Goal: Task Accomplishment & Management: Use online tool/utility

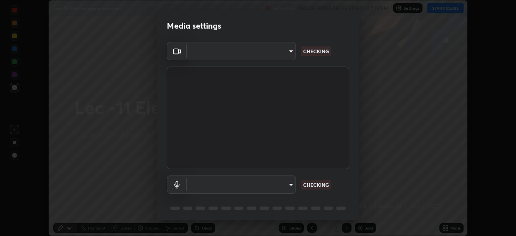
scroll to position [29, 0]
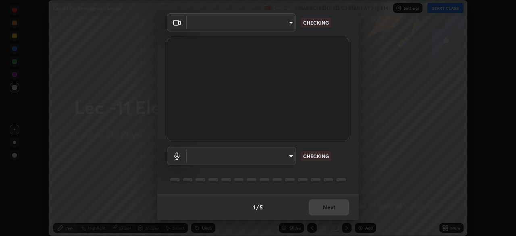
type input "dcfdf22e5c1df7ea5543dcfab5f97d1ca77f9af45aee9585751398583aede383"
type input "default"
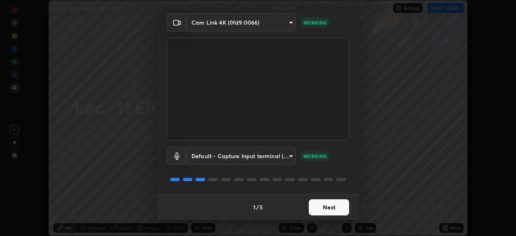
click at [322, 206] on button "Next" at bounding box center [329, 207] width 40 height 16
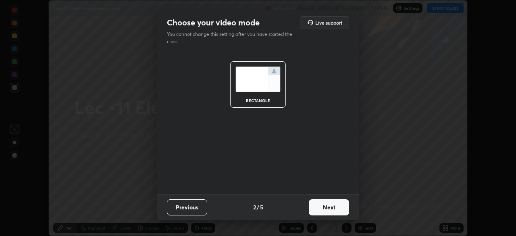
scroll to position [0, 0]
click at [324, 209] on button "Next" at bounding box center [329, 207] width 40 height 16
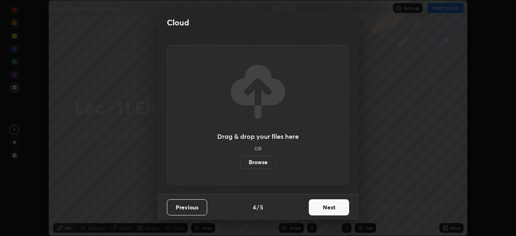
click at [318, 201] on button "Next" at bounding box center [329, 207] width 40 height 16
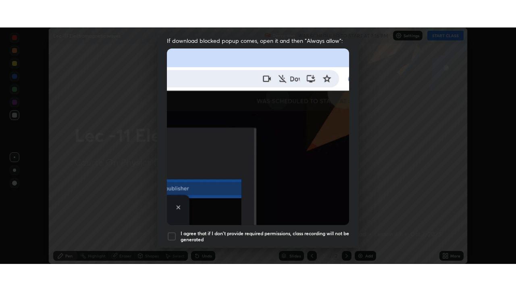
scroll to position [193, 0]
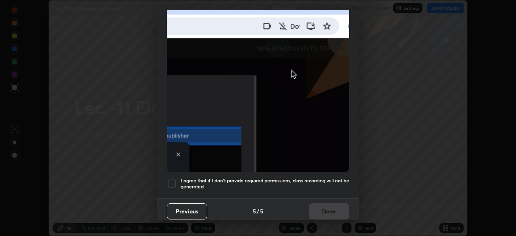
click at [171, 179] on div at bounding box center [172, 184] width 10 height 10
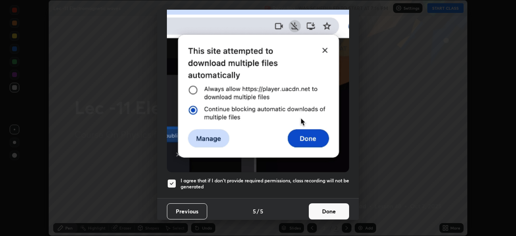
click at [318, 207] on button "Done" at bounding box center [329, 211] width 40 height 16
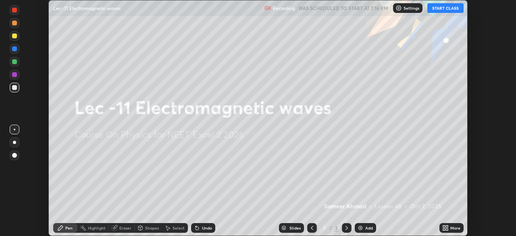
click at [439, 7] on button "START CLASS" at bounding box center [446, 8] width 36 height 10
click at [444, 226] on icon at bounding box center [444, 227] width 2 height 2
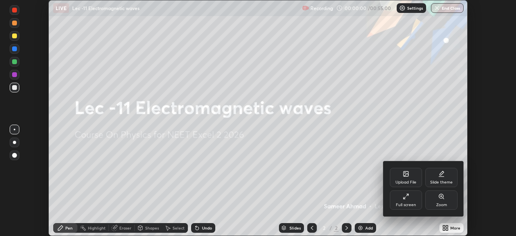
click at [406, 203] on div "Full screen" at bounding box center [406, 205] width 20 height 4
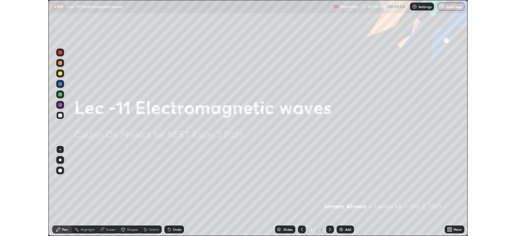
scroll to position [291, 516]
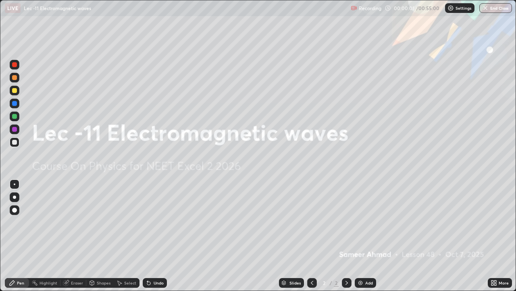
click at [368, 236] on div "Add" at bounding box center [370, 282] width 8 height 4
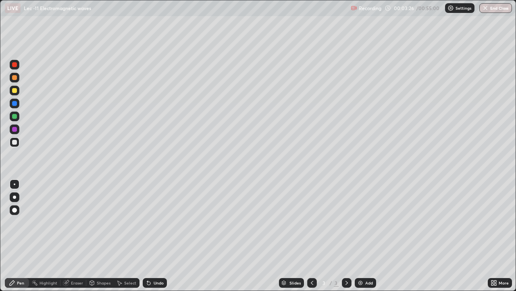
click at [154, 236] on div "Undo" at bounding box center [159, 282] width 10 height 4
click at [157, 236] on div "Undo" at bounding box center [155, 283] width 24 height 10
click at [126, 236] on div "Select" at bounding box center [127, 283] width 26 height 10
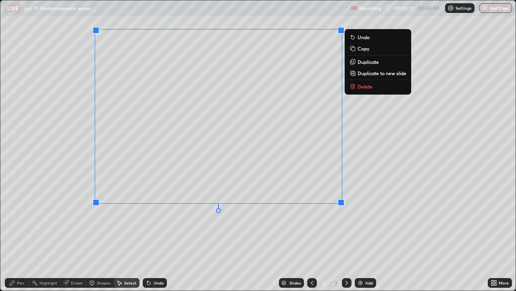
click at [371, 75] on p "Duplicate to new slide" at bounding box center [382, 73] width 49 height 6
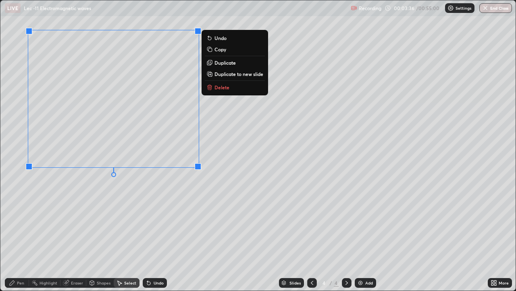
click at [13, 236] on icon at bounding box center [12, 282] width 6 height 6
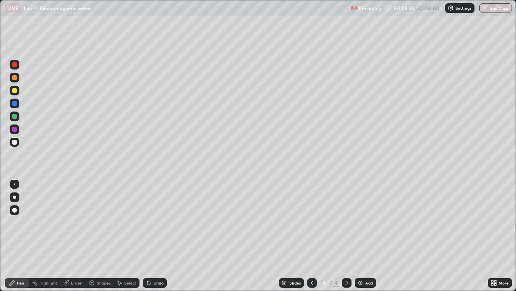
click at [15, 115] on div at bounding box center [14, 116] width 5 height 5
click at [368, 236] on div "Add" at bounding box center [370, 282] width 8 height 4
click at [13, 143] on div at bounding box center [14, 142] width 5 height 5
click at [15, 117] on div at bounding box center [14, 116] width 5 height 5
click at [155, 236] on div "Undo" at bounding box center [155, 283] width 24 height 10
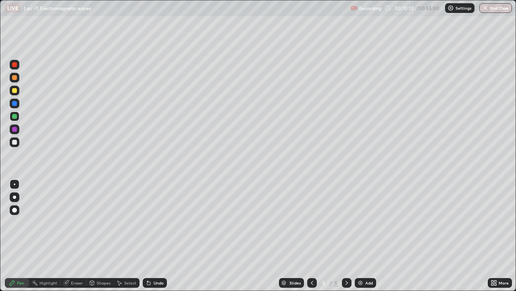
click at [366, 236] on div "Add" at bounding box center [370, 282] width 8 height 4
click at [313, 236] on icon at bounding box center [312, 282] width 6 height 6
click at [346, 236] on icon at bounding box center [347, 282] width 6 height 6
click at [15, 143] on div at bounding box center [14, 142] width 5 height 5
click at [366, 236] on div "Add" at bounding box center [370, 282] width 8 height 4
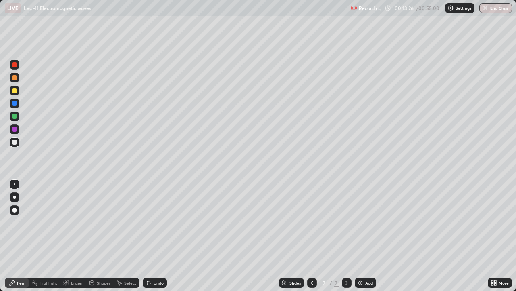
click at [154, 236] on div "Undo" at bounding box center [159, 282] width 10 height 4
click at [155, 236] on div "Undo" at bounding box center [159, 282] width 10 height 4
click at [152, 236] on div "Undo" at bounding box center [155, 283] width 24 height 10
click at [151, 236] on div "Undo" at bounding box center [155, 283] width 24 height 10
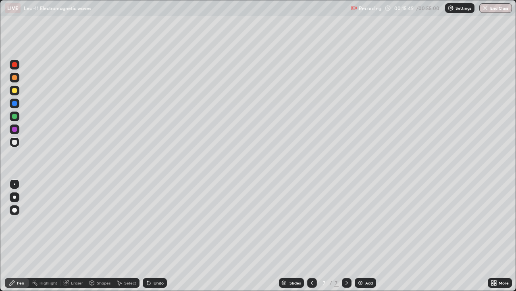
click at [363, 236] on div "Add" at bounding box center [365, 283] width 21 height 10
click at [163, 236] on div "Undo" at bounding box center [159, 282] width 10 height 4
click at [162, 236] on div "Undo" at bounding box center [155, 283] width 24 height 10
click at [156, 236] on div "Undo" at bounding box center [159, 282] width 10 height 4
click at [154, 236] on div "Undo" at bounding box center [155, 283] width 24 height 10
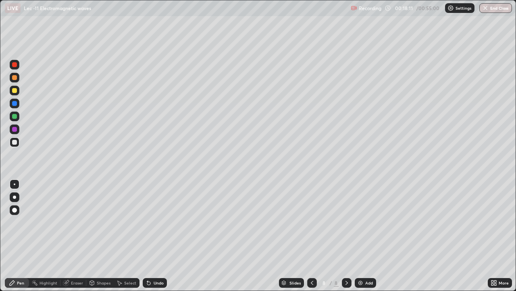
click at [154, 236] on div "Undo" at bounding box center [159, 282] width 10 height 4
click at [362, 236] on img at bounding box center [361, 282] width 6 height 6
click at [312, 236] on icon at bounding box center [312, 282] width 6 height 6
click at [128, 236] on div "Select" at bounding box center [130, 282] width 12 height 4
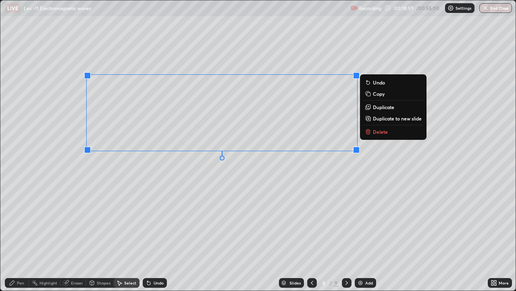
click at [391, 118] on p "Duplicate to new slide" at bounding box center [397, 118] width 49 height 6
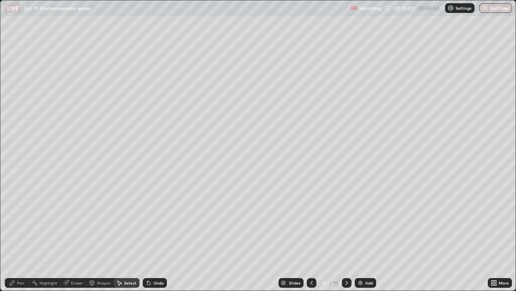
click at [15, 236] on div "Pen" at bounding box center [17, 283] width 24 height 10
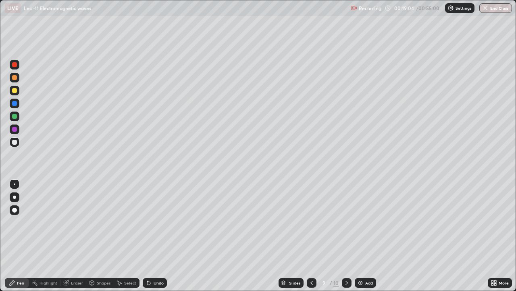
click at [13, 115] on div at bounding box center [14, 116] width 5 height 5
click at [342, 236] on div at bounding box center [347, 282] width 10 height 16
click at [364, 236] on div "Add" at bounding box center [365, 283] width 21 height 10
click at [14, 142] on div at bounding box center [14, 142] width 5 height 5
click at [155, 236] on div "Undo" at bounding box center [159, 282] width 10 height 4
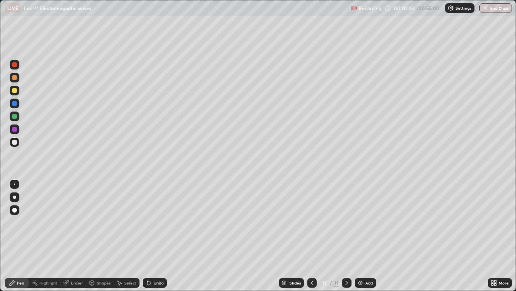
click at [154, 236] on div "Undo" at bounding box center [159, 282] width 10 height 4
click at [151, 236] on div "Undo" at bounding box center [155, 283] width 24 height 10
click at [152, 236] on div "Undo" at bounding box center [155, 283] width 24 height 10
click at [153, 236] on div "Undo" at bounding box center [155, 283] width 24 height 10
click at [125, 236] on div "Select" at bounding box center [130, 282] width 12 height 4
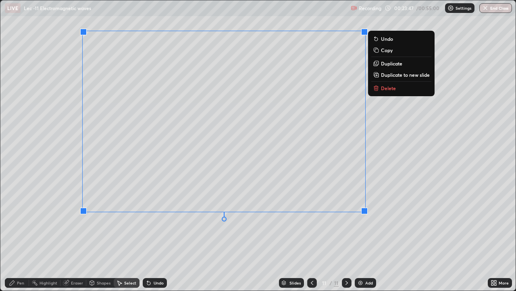
click at [398, 75] on p "Duplicate to new slide" at bounding box center [405, 74] width 49 height 6
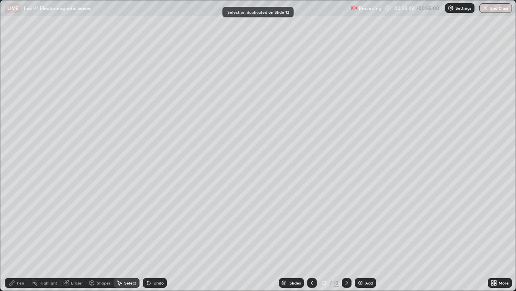
click at [13, 236] on icon at bounding box center [12, 282] width 5 height 5
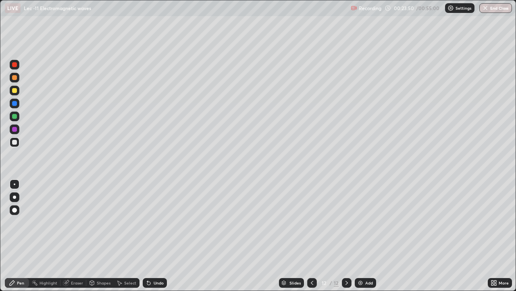
click at [15, 117] on div at bounding box center [14, 116] width 5 height 5
click at [312, 236] on icon at bounding box center [312, 282] width 6 height 6
click at [346, 236] on icon at bounding box center [347, 282] width 6 height 6
click at [158, 236] on div "Undo" at bounding box center [159, 282] width 10 height 4
click at [155, 236] on div "Undo" at bounding box center [159, 282] width 10 height 4
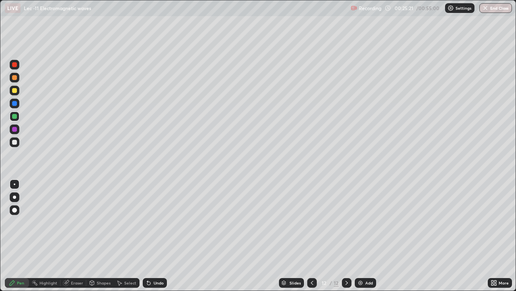
click at [156, 236] on div "Undo" at bounding box center [159, 282] width 10 height 4
click at [158, 236] on div "Undo" at bounding box center [159, 282] width 10 height 4
click at [368, 236] on div "Add" at bounding box center [370, 282] width 8 height 4
click at [15, 140] on div at bounding box center [14, 142] width 5 height 5
click at [147, 236] on icon at bounding box center [147, 280] width 1 height 1
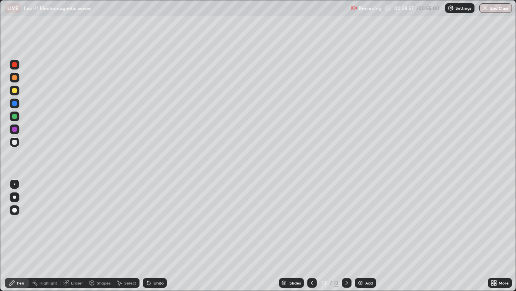
click at [367, 236] on div "Add" at bounding box center [370, 282] width 8 height 4
click at [368, 236] on div "Add" at bounding box center [370, 282] width 8 height 4
click at [17, 142] on div at bounding box center [14, 142] width 5 height 5
click at [365, 236] on div "Add" at bounding box center [365, 283] width 21 height 10
click at [159, 236] on div "Undo" at bounding box center [159, 282] width 10 height 4
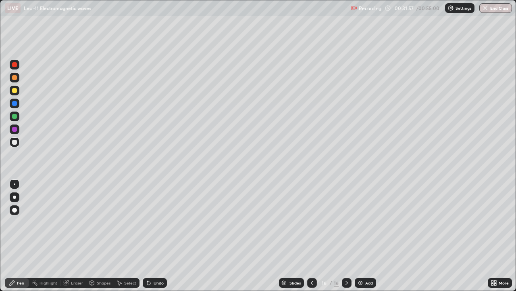
click at [157, 236] on div "Undo" at bounding box center [159, 282] width 10 height 4
click at [156, 236] on div "Undo" at bounding box center [159, 282] width 10 height 4
click at [155, 236] on div "Undo" at bounding box center [159, 282] width 10 height 4
click at [71, 236] on div "Eraser" at bounding box center [77, 282] width 12 height 4
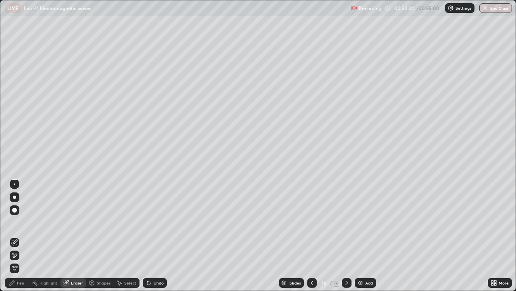
click at [16, 236] on div "Pen" at bounding box center [17, 283] width 24 height 10
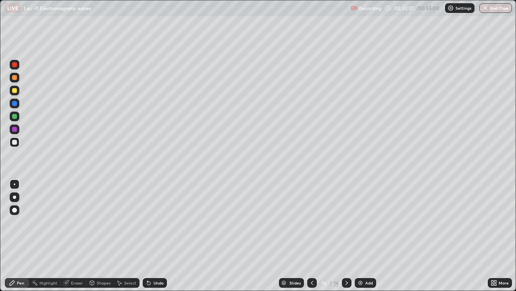
click at [126, 236] on div "Select" at bounding box center [130, 282] width 12 height 4
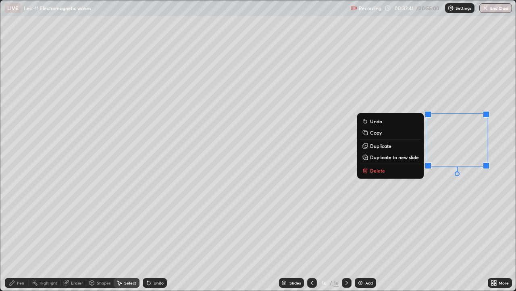
click at [304, 236] on div "0 ° Undo Copy Duplicate Duplicate to new slide Delete" at bounding box center [258, 145] width 516 height 290
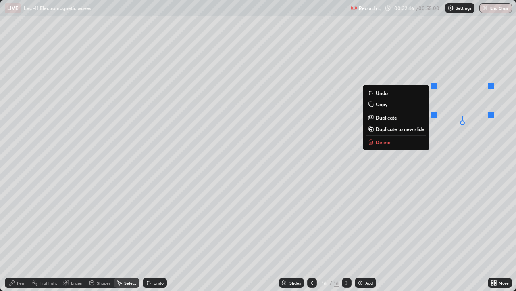
click at [15, 236] on icon at bounding box center [12, 282] width 6 height 6
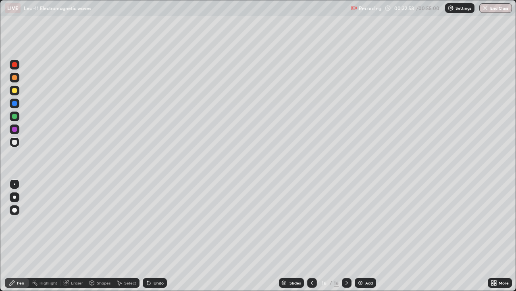
click at [155, 236] on div "Undo" at bounding box center [155, 283] width 24 height 10
click at [369, 236] on div "Add" at bounding box center [370, 282] width 8 height 4
click at [15, 142] on div at bounding box center [14, 142] width 5 height 5
click at [159, 236] on div "Undo" at bounding box center [155, 283] width 24 height 10
click at [155, 236] on div "Undo" at bounding box center [159, 282] width 10 height 4
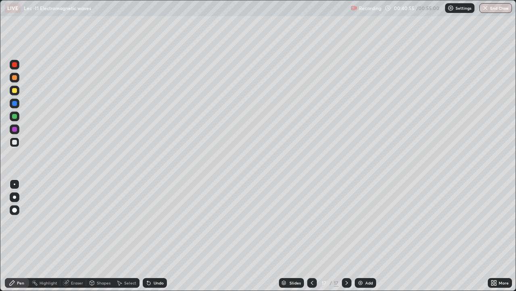
click at [154, 236] on div "Undo" at bounding box center [159, 282] width 10 height 4
click at [153, 236] on div "Undo" at bounding box center [155, 283] width 24 height 10
click at [156, 236] on div "Undo" at bounding box center [159, 282] width 10 height 4
click at [369, 236] on div "Add" at bounding box center [370, 282] width 8 height 4
click at [152, 236] on div "Undo" at bounding box center [155, 283] width 24 height 10
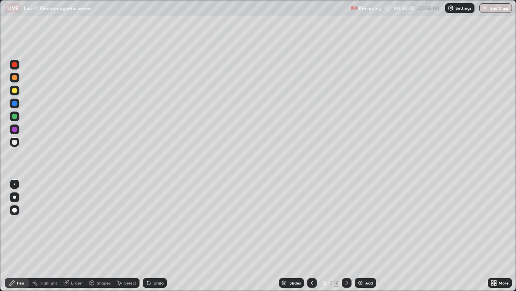
click at [14, 116] on div at bounding box center [14, 116] width 5 height 5
click at [364, 236] on div "Add" at bounding box center [365, 283] width 21 height 10
click at [14, 141] on div at bounding box center [14, 142] width 5 height 5
click at [157, 236] on div "Undo" at bounding box center [155, 283] width 24 height 10
click at [155, 236] on div "Undo" at bounding box center [159, 282] width 10 height 4
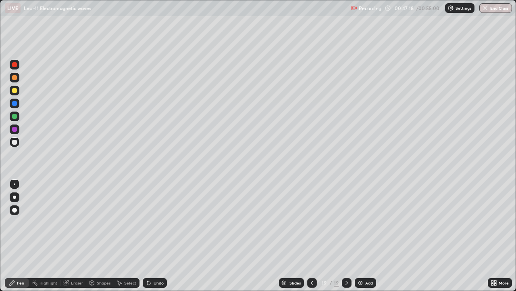
click at [154, 236] on div "Undo" at bounding box center [159, 282] width 10 height 4
click at [131, 236] on div "Select" at bounding box center [127, 283] width 26 height 10
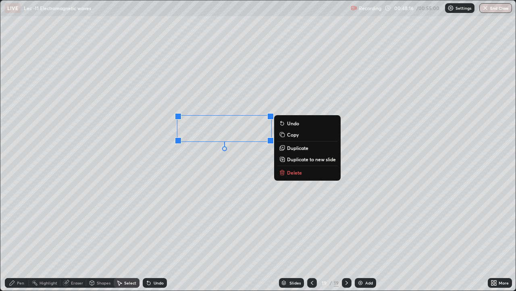
click at [15, 236] on div "Pen" at bounding box center [17, 283] width 24 height 10
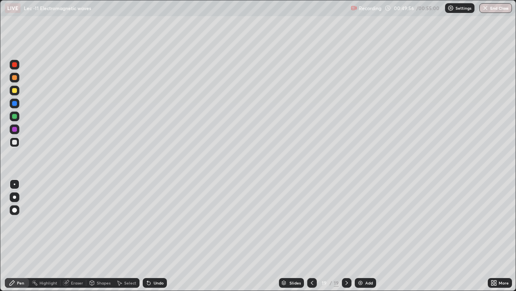
click at [70, 236] on div "Eraser" at bounding box center [74, 283] width 26 height 10
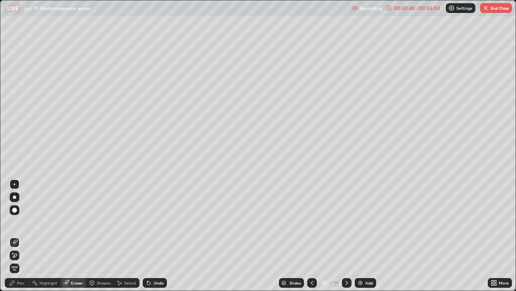
click at [18, 236] on div "Pen" at bounding box center [20, 282] width 7 height 4
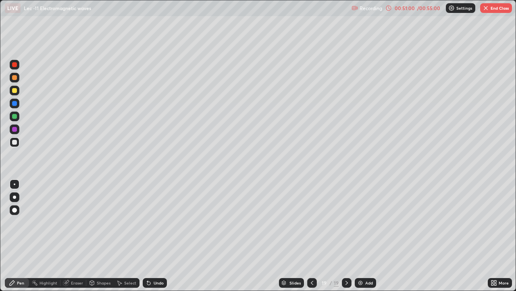
click at [368, 236] on div "Add" at bounding box center [365, 283] width 21 height 10
click at [16, 116] on div at bounding box center [14, 116] width 5 height 5
click at [152, 236] on div "Undo" at bounding box center [155, 283] width 24 height 10
click at [153, 236] on div "Undo" at bounding box center [155, 283] width 24 height 10
click at [156, 236] on div "Undo" at bounding box center [155, 283] width 24 height 10
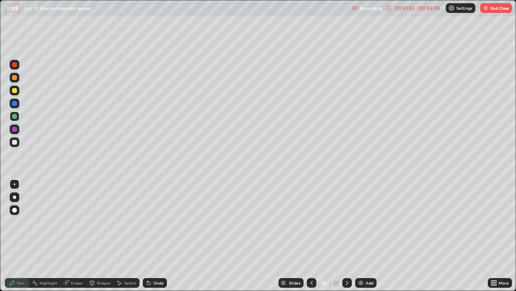
click at [157, 236] on div "Undo" at bounding box center [155, 283] width 24 height 10
click at [16, 140] on div at bounding box center [14, 142] width 5 height 5
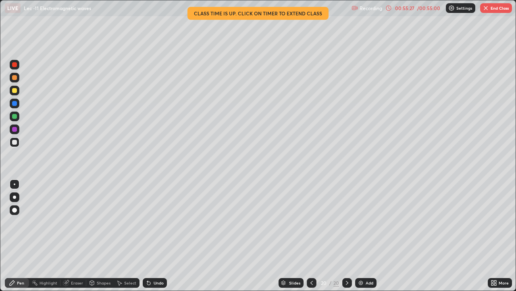
click at [312, 236] on icon at bounding box center [312, 282] width 6 height 6
click at [311, 236] on icon at bounding box center [312, 282] width 6 height 6
click at [347, 236] on icon at bounding box center [347, 282] width 6 height 6
click at [494, 9] on button "End Class" at bounding box center [497, 8] width 32 height 10
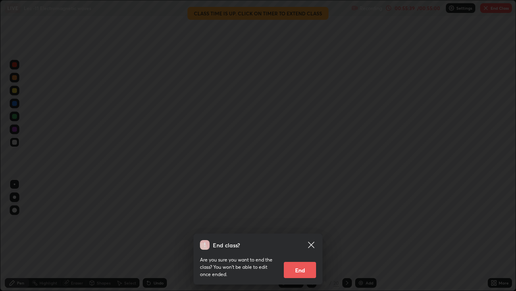
click at [309, 236] on button "End" at bounding box center [300, 269] width 32 height 16
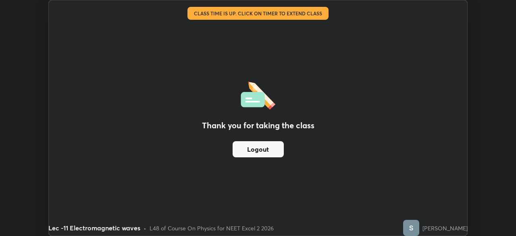
scroll to position [40115, 39835]
